Goal: Task Accomplishment & Management: Use online tool/utility

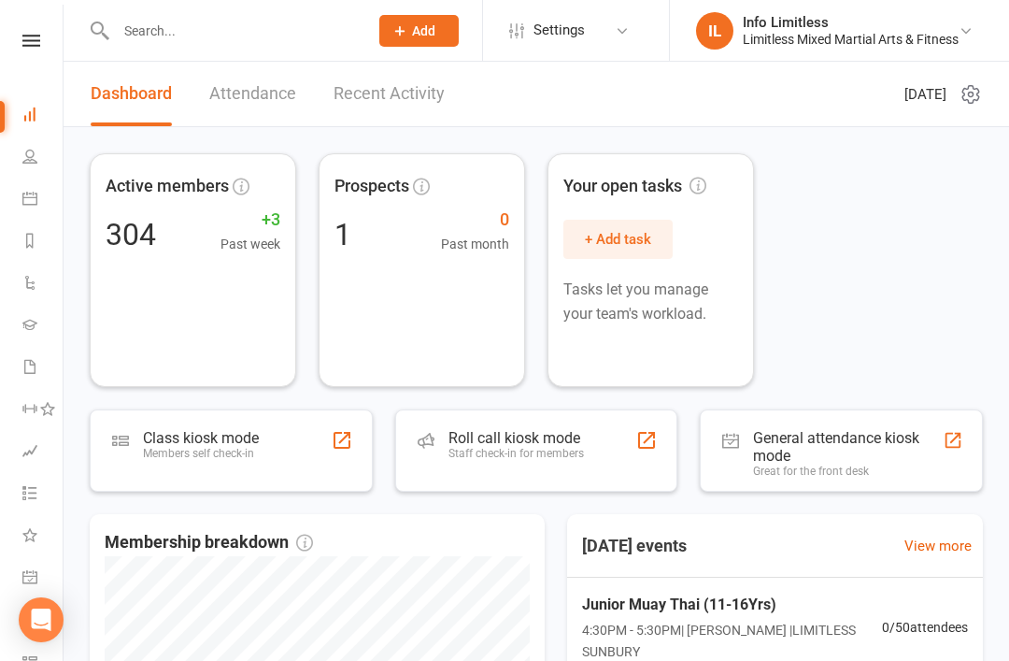
click at [29, 186] on link "Calendar" at bounding box center [43, 200] width 42 height 42
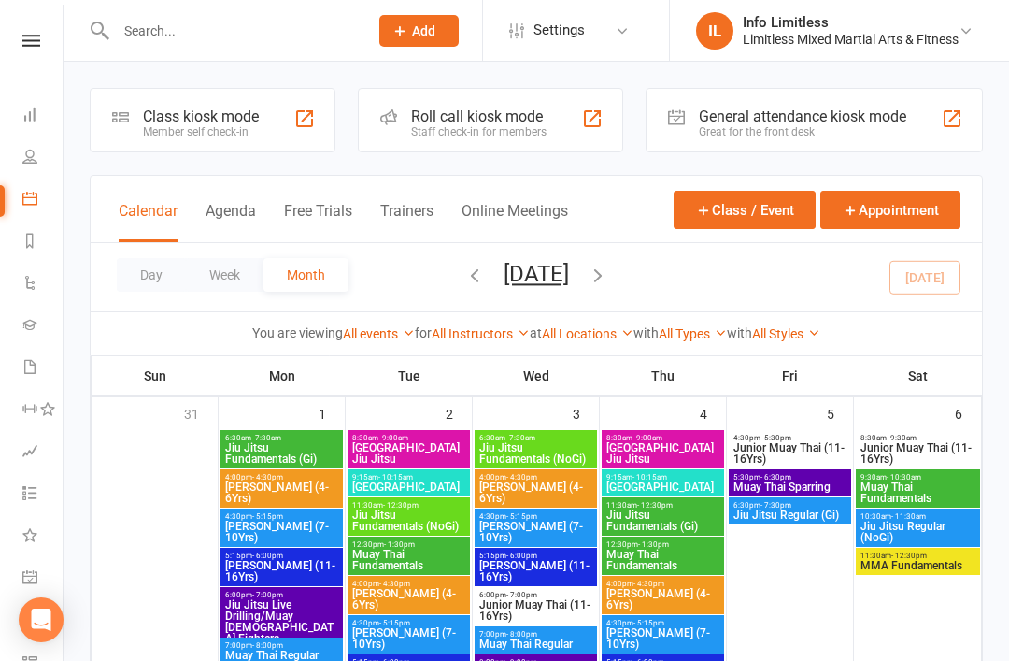
click at [144, 120] on div "Class kiosk mode" at bounding box center [201, 116] width 116 height 18
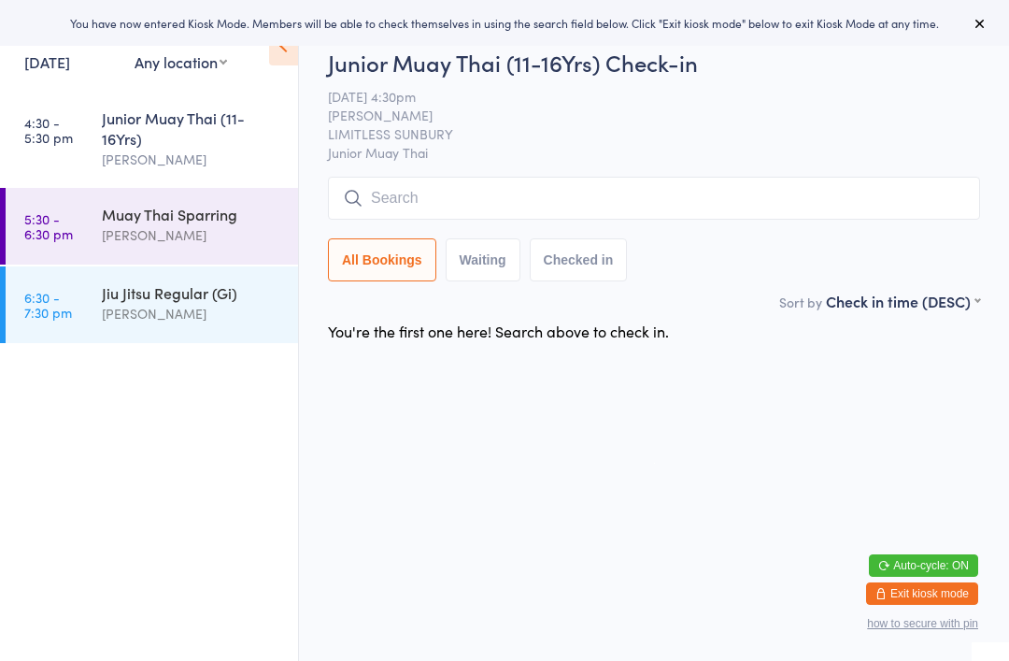
click at [108, 216] on div "Muay Thai Sparring" at bounding box center [192, 214] width 180 height 21
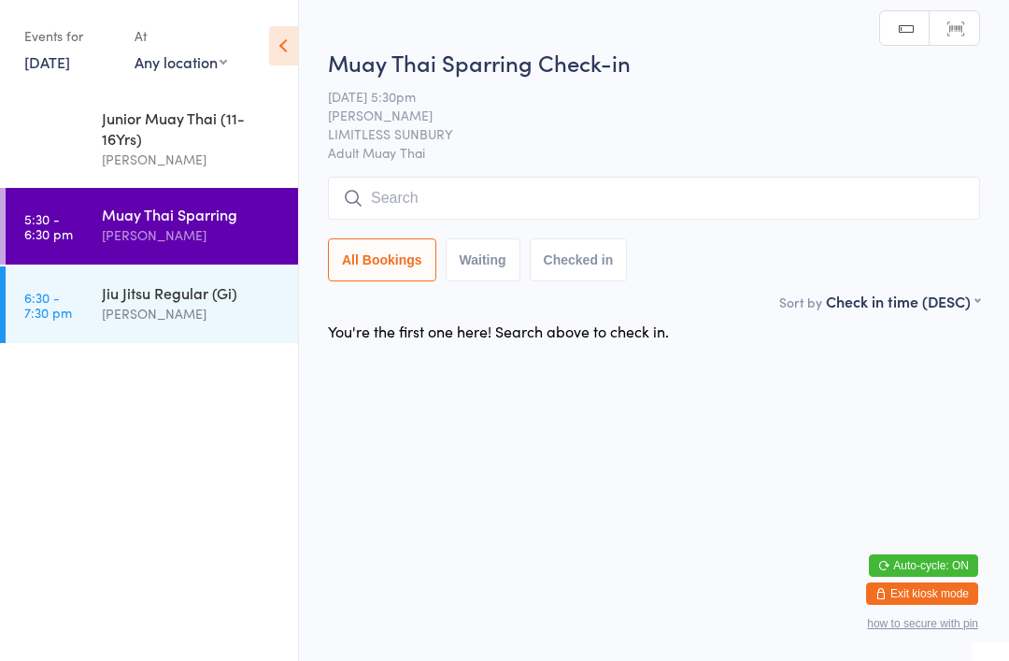
click at [136, 115] on div "Junior Muay Thai (11-16Yrs)" at bounding box center [192, 127] width 180 height 41
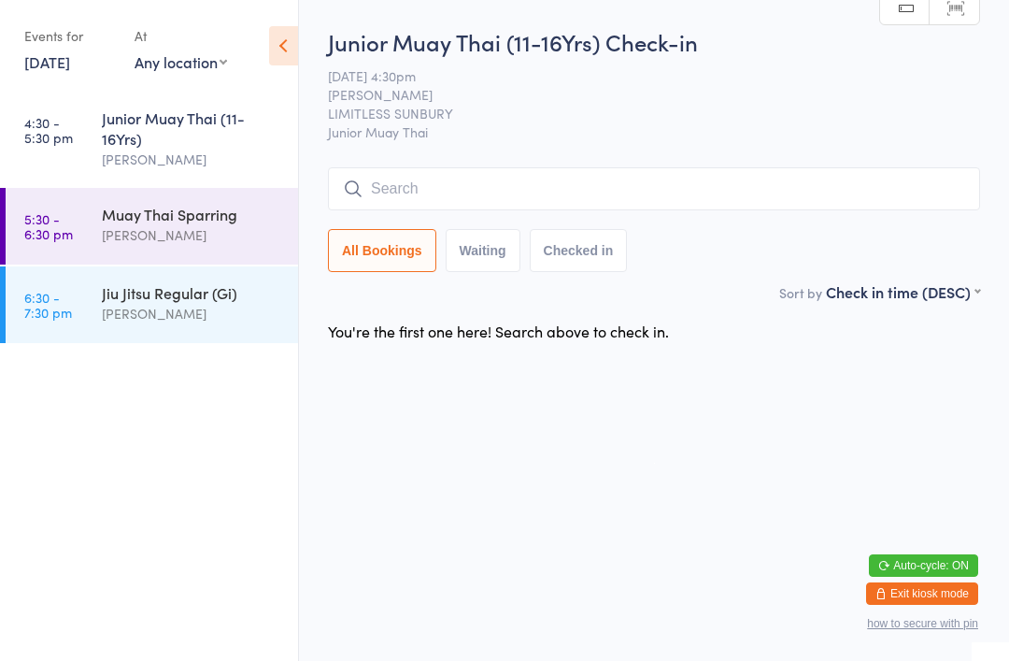
click at [225, 224] on div "Muay Thai Sparring" at bounding box center [192, 214] width 180 height 21
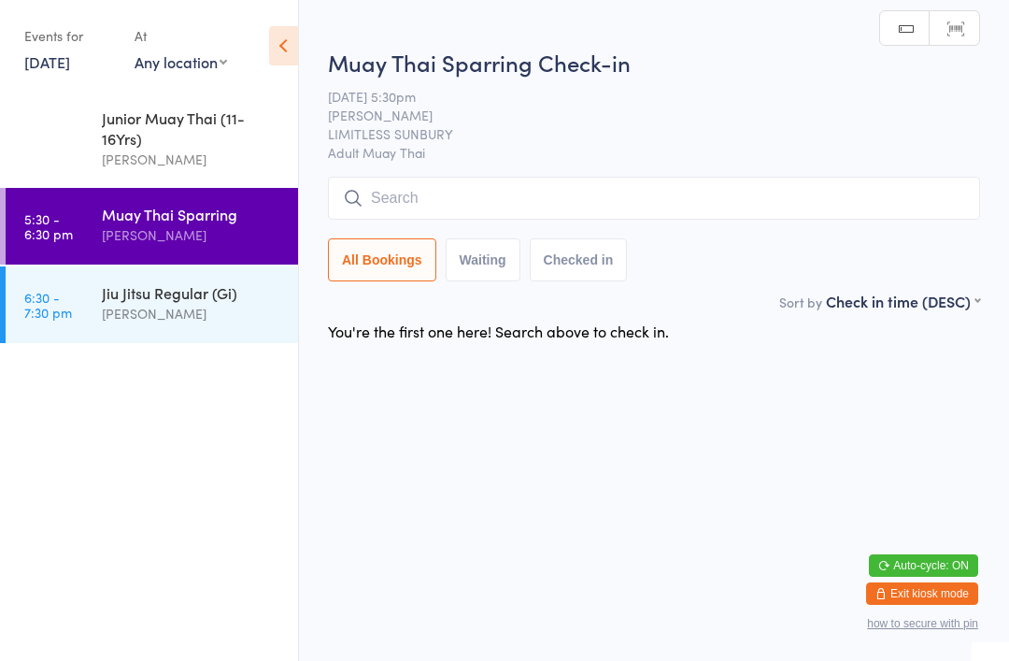
click at [255, 166] on div "[PERSON_NAME]" at bounding box center [192, 159] width 180 height 21
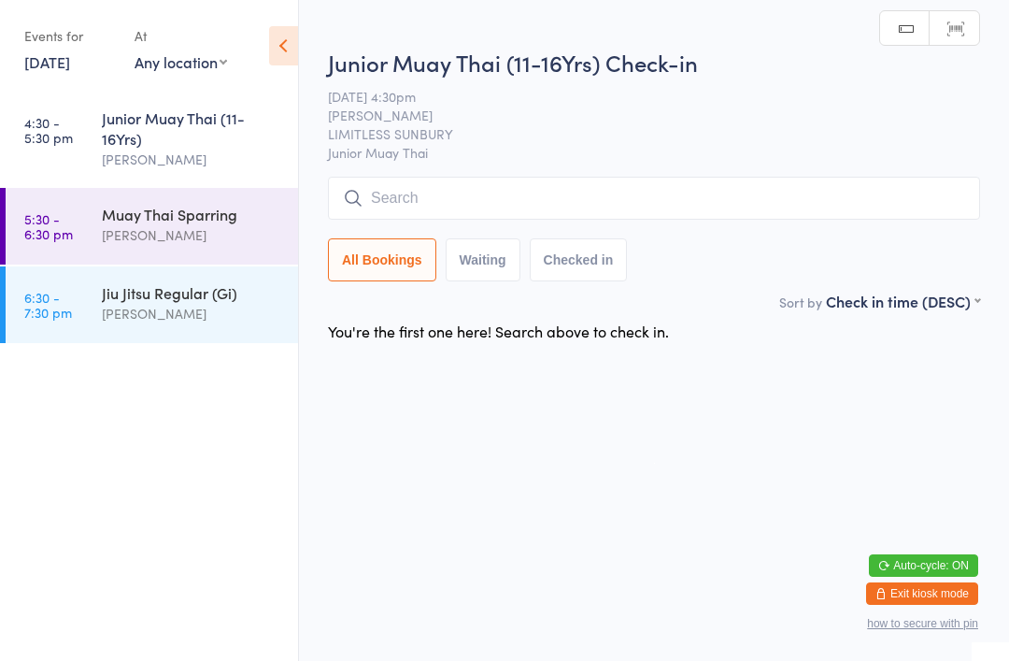
click at [639, 218] on input "search" at bounding box center [654, 198] width 652 height 43
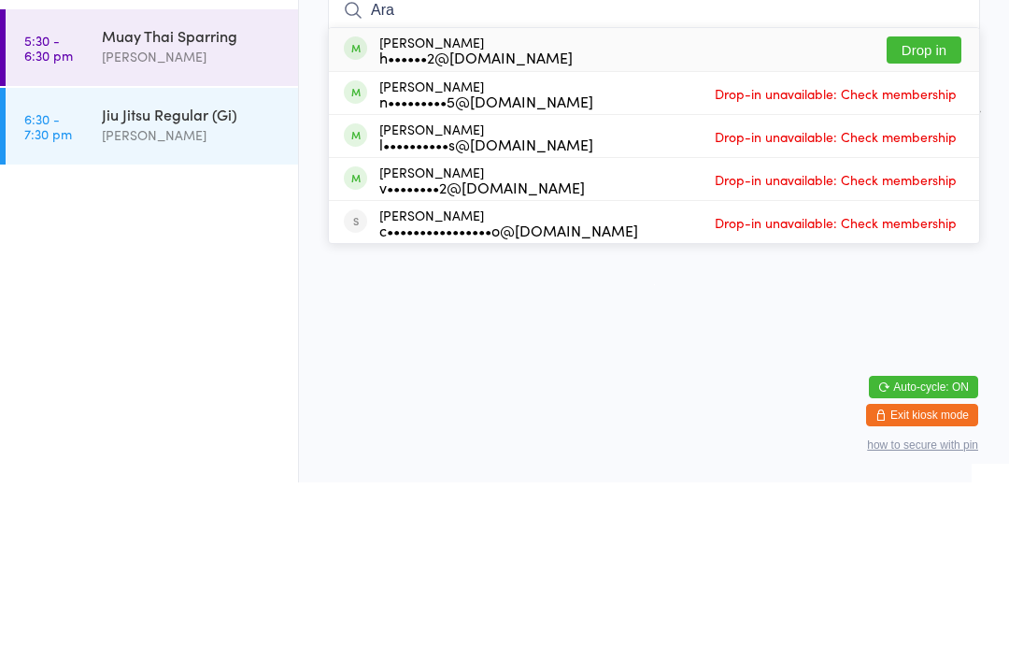
type input "Ara"
click at [696, 207] on div "Arav Mann h••••••2@outlook.com Drop in" at bounding box center [654, 228] width 651 height 43
